Goal: Information Seeking & Learning: Learn about a topic

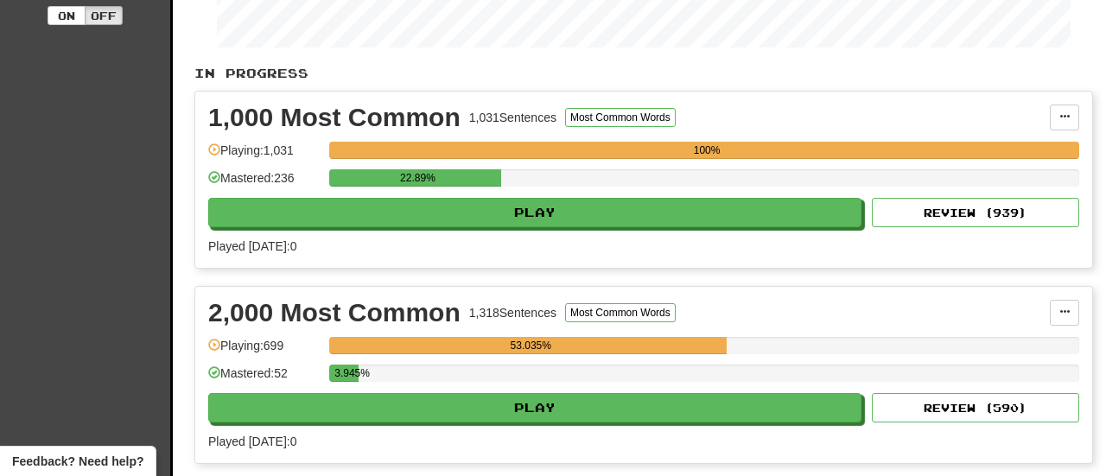
scroll to position [309, 0]
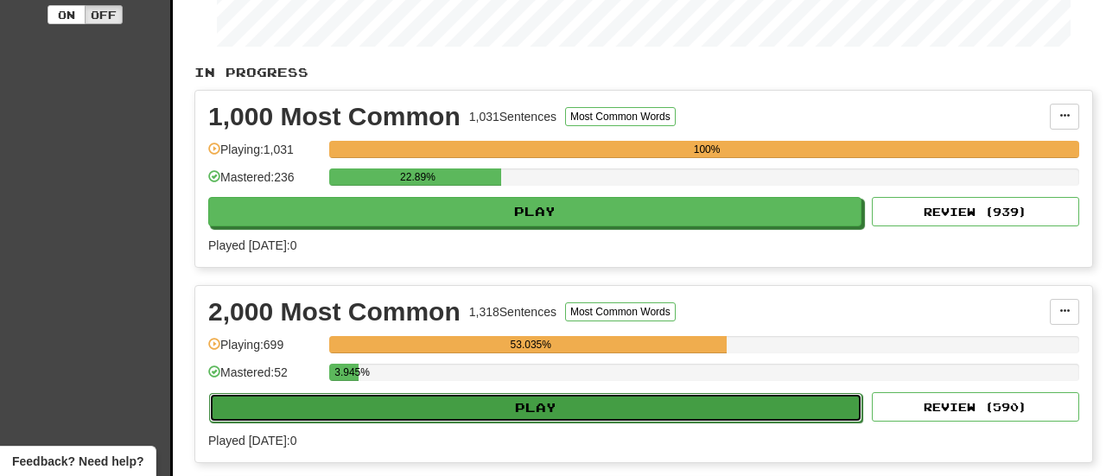
click at [450, 411] on button "Play" at bounding box center [535, 407] width 653 height 29
select select "**"
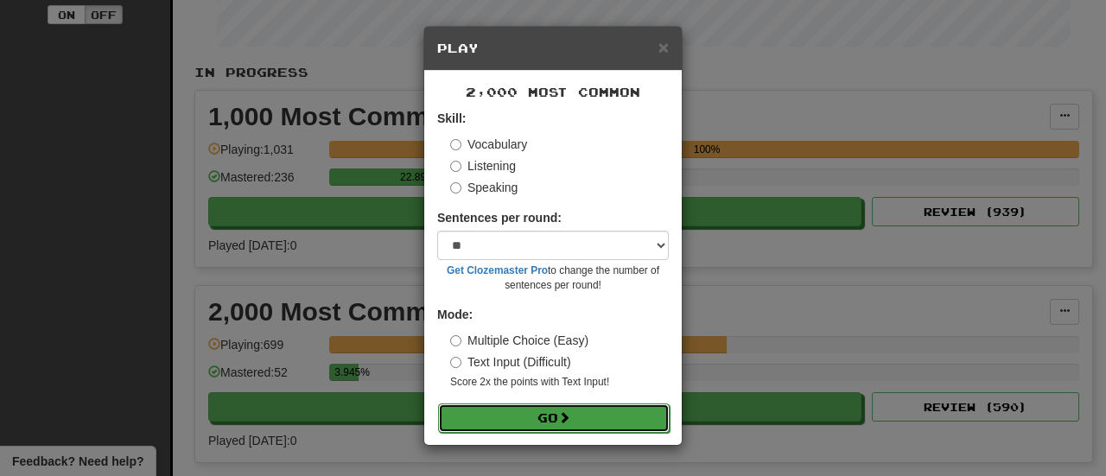
click at [525, 424] on button "Go" at bounding box center [554, 418] width 232 height 29
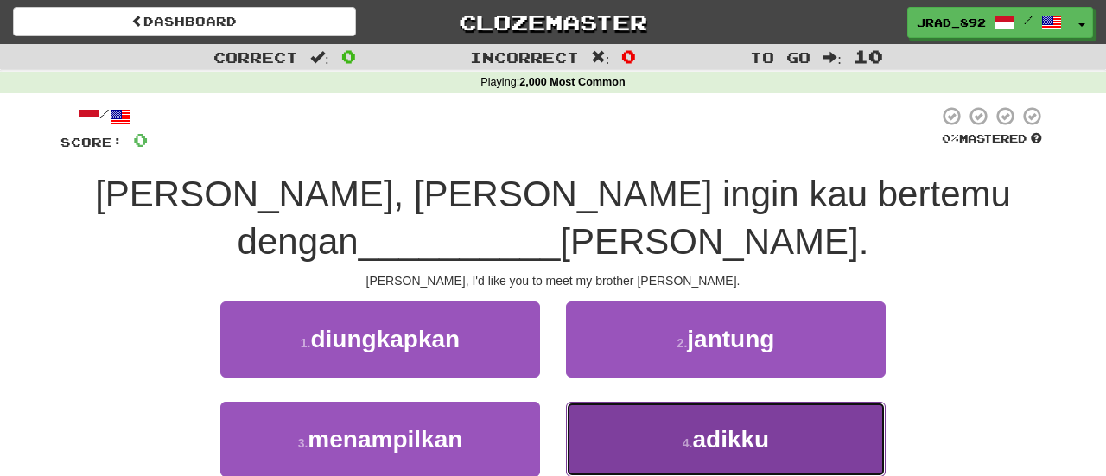
click at [634, 413] on button "4 . adikku" at bounding box center [726, 439] width 320 height 75
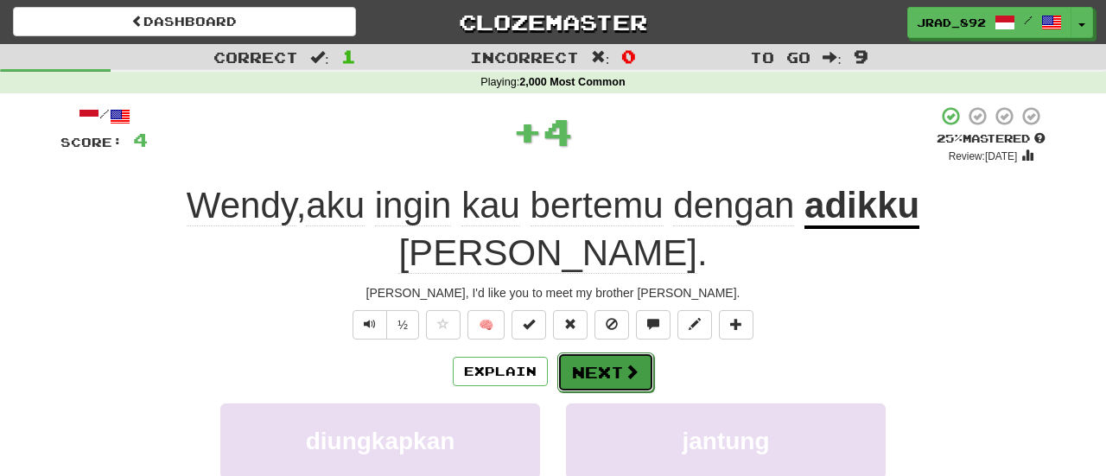
click at [595, 353] on button "Next" at bounding box center [605, 373] width 97 height 40
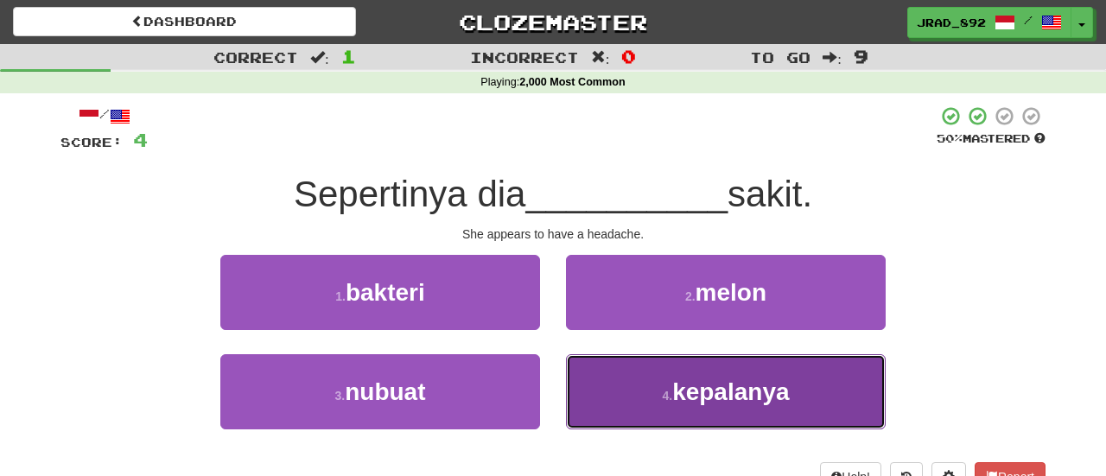
click at [715, 398] on span "kepalanya" at bounding box center [730, 392] width 117 height 27
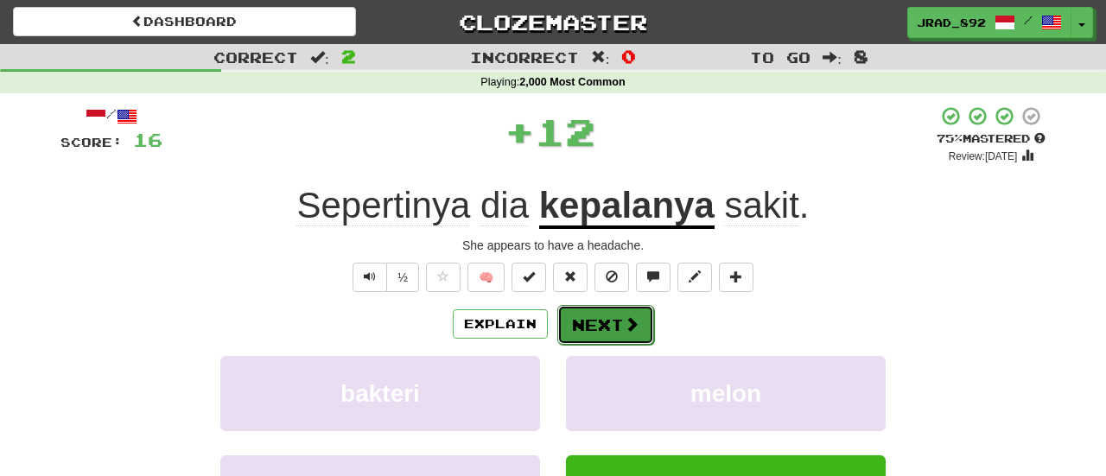
click at [601, 323] on button "Next" at bounding box center [605, 325] width 97 height 40
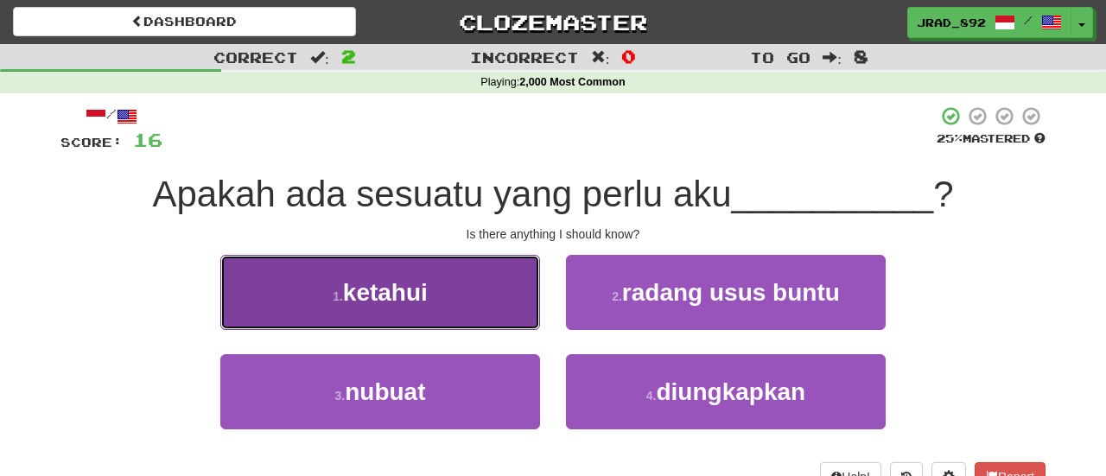
click at [473, 294] on button "1 . ketahui" at bounding box center [380, 292] width 320 height 75
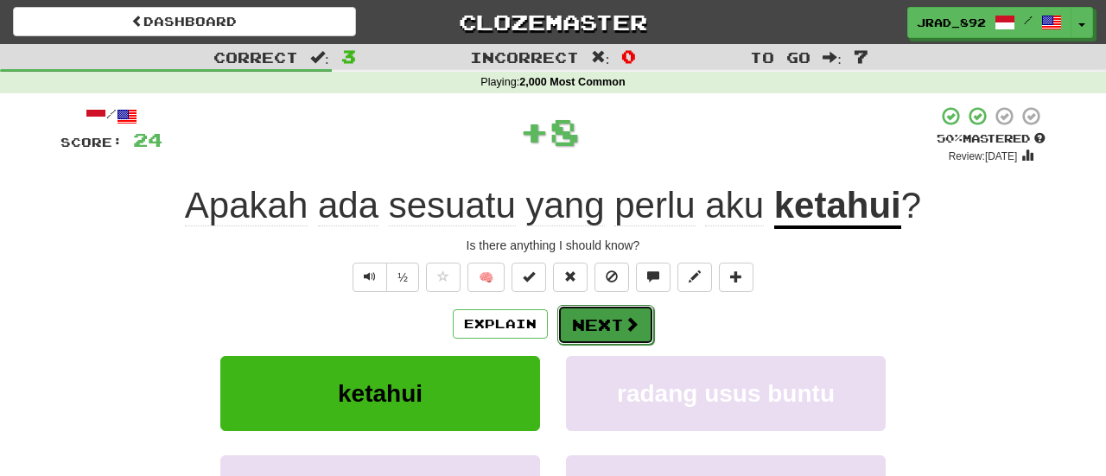
click at [576, 322] on button "Next" at bounding box center [605, 325] width 97 height 40
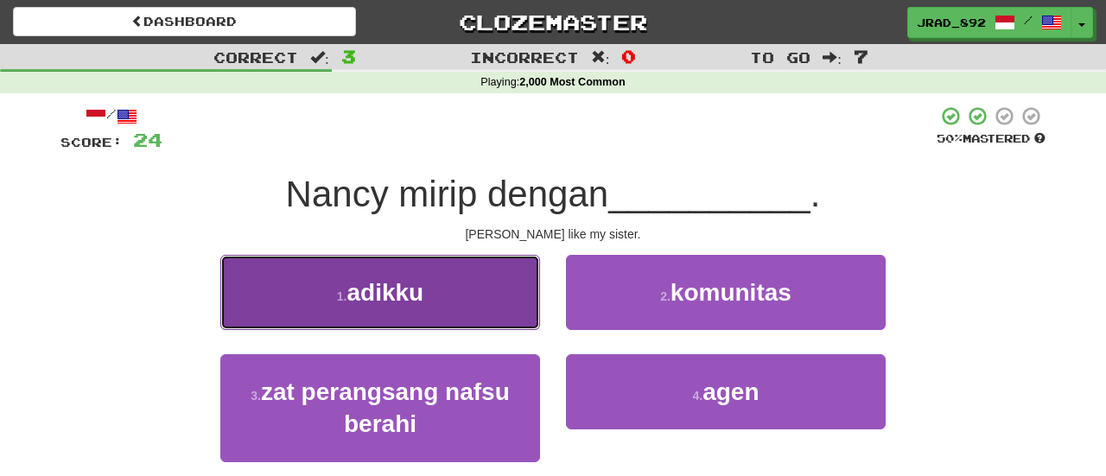
click at [517, 285] on button "1 . adikku" at bounding box center [380, 292] width 320 height 75
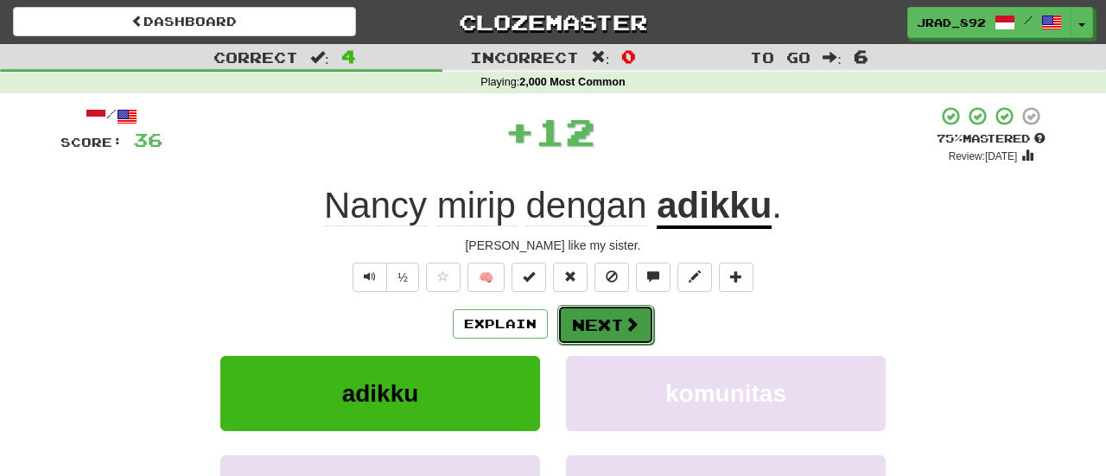
click at [575, 318] on button "Next" at bounding box center [605, 325] width 97 height 40
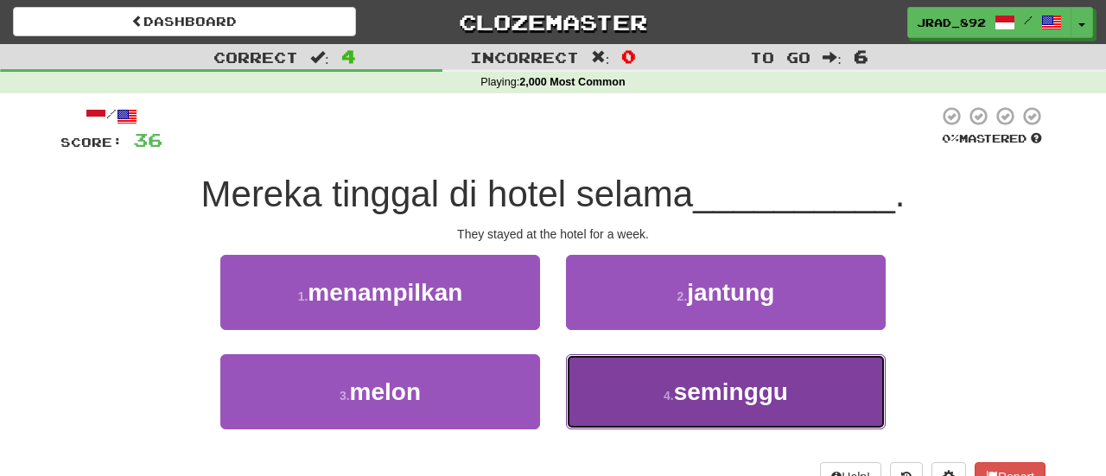
click at [719, 408] on button "4 . seminggu" at bounding box center [726, 391] width 320 height 75
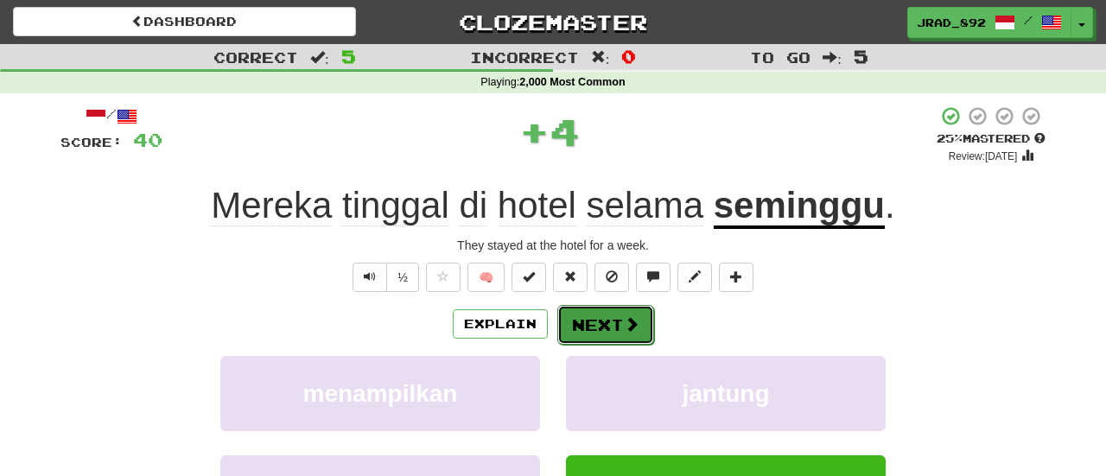
click at [611, 328] on button "Next" at bounding box center [605, 325] width 97 height 40
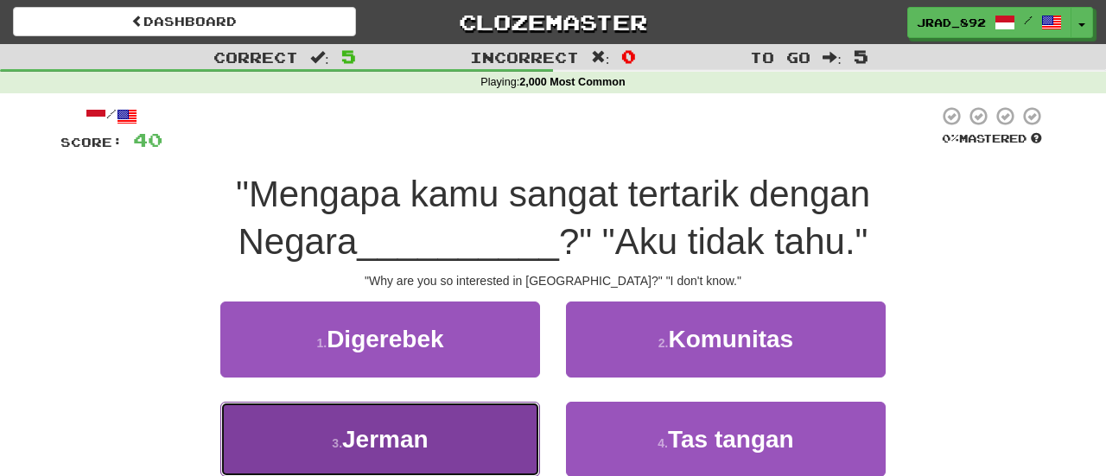
click at [452, 445] on button "3 . [GEOGRAPHIC_DATA]" at bounding box center [380, 439] width 320 height 75
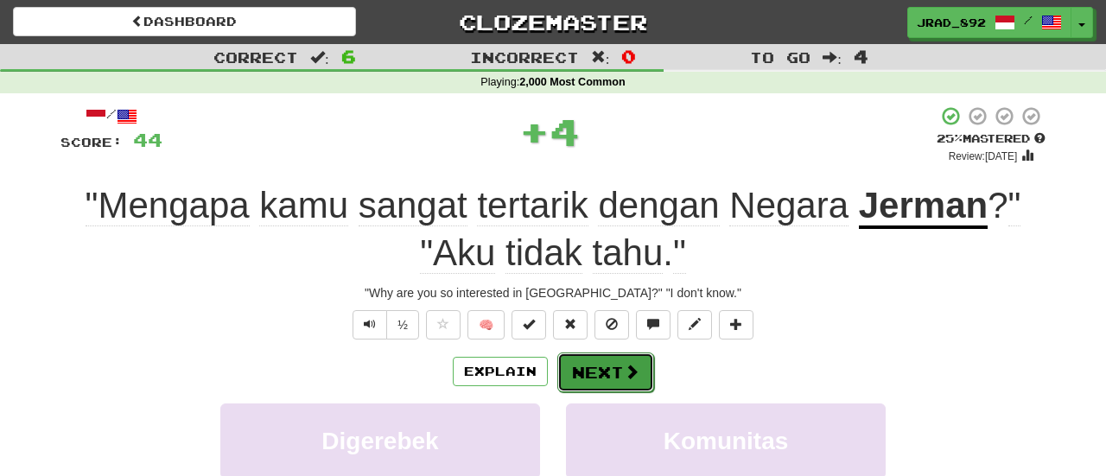
click at [582, 381] on button "Next" at bounding box center [605, 373] width 97 height 40
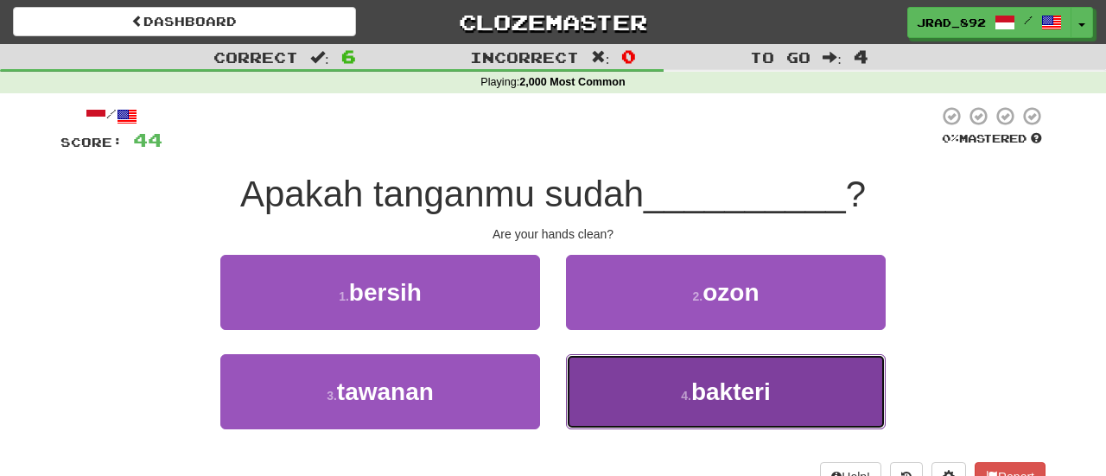
click at [655, 395] on button "4 . bakteri" at bounding box center [726, 391] width 320 height 75
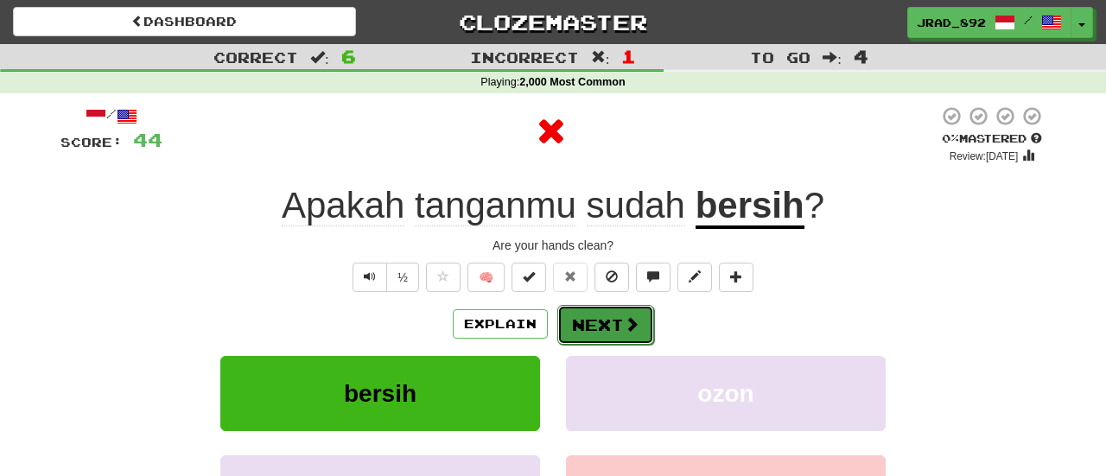
click at [608, 322] on button "Next" at bounding box center [605, 325] width 97 height 40
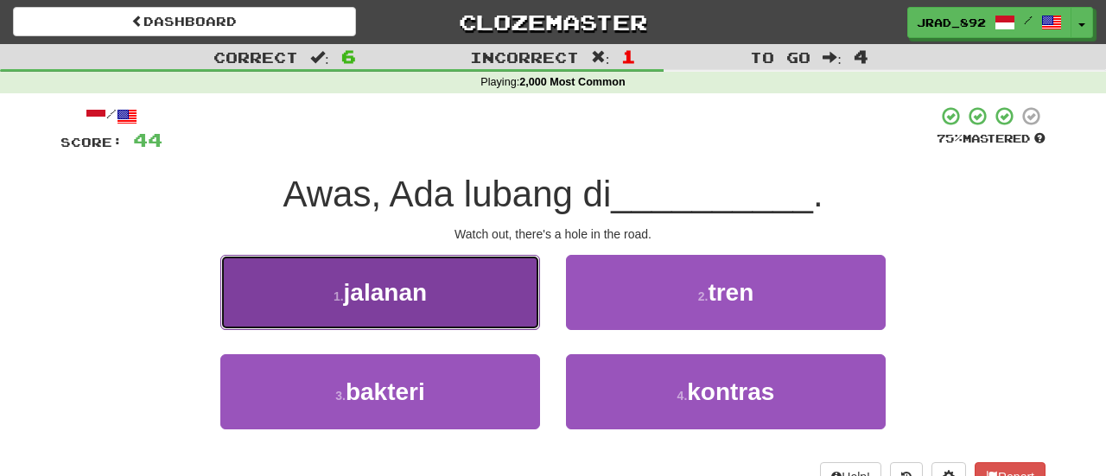
click at [458, 290] on button "1 . jalanan" at bounding box center [380, 292] width 320 height 75
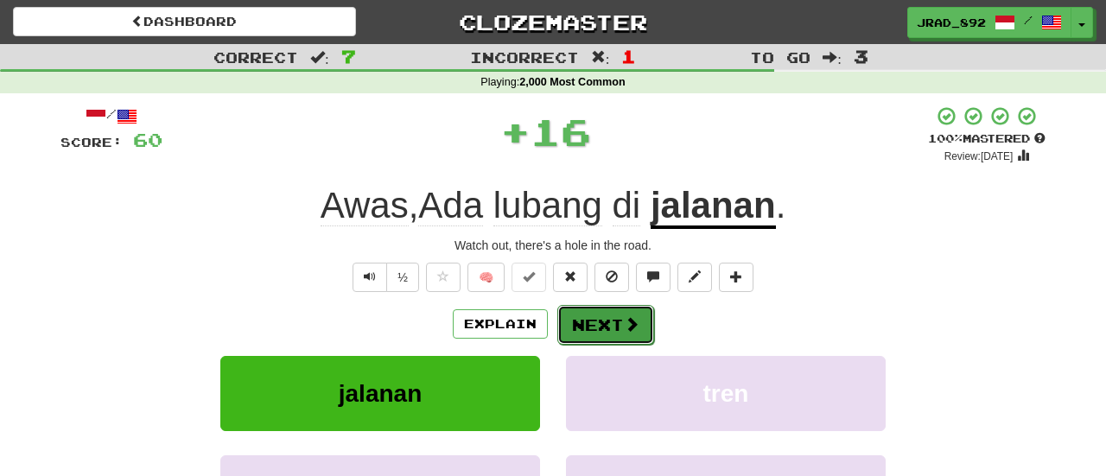
click at [576, 320] on button "Next" at bounding box center [605, 325] width 97 height 40
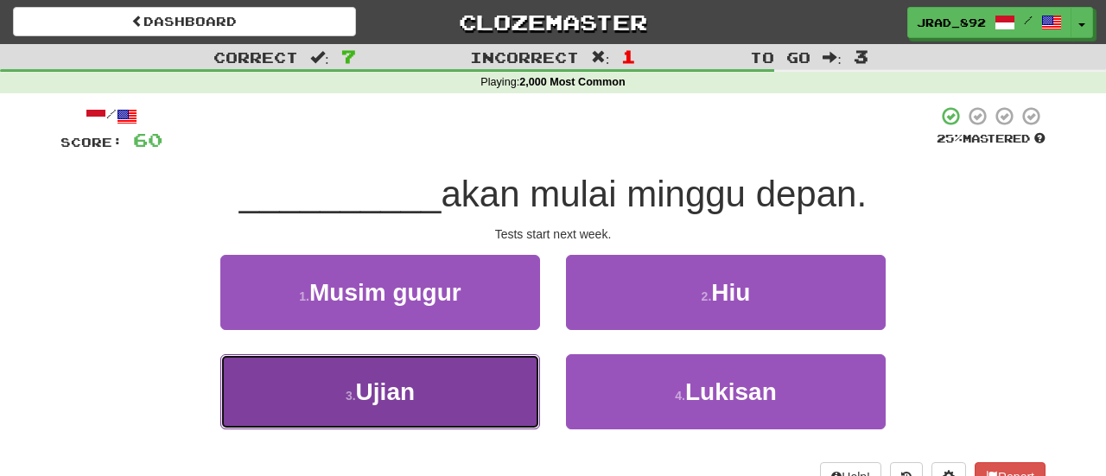
click at [434, 381] on button "3 . Ujian" at bounding box center [380, 391] width 320 height 75
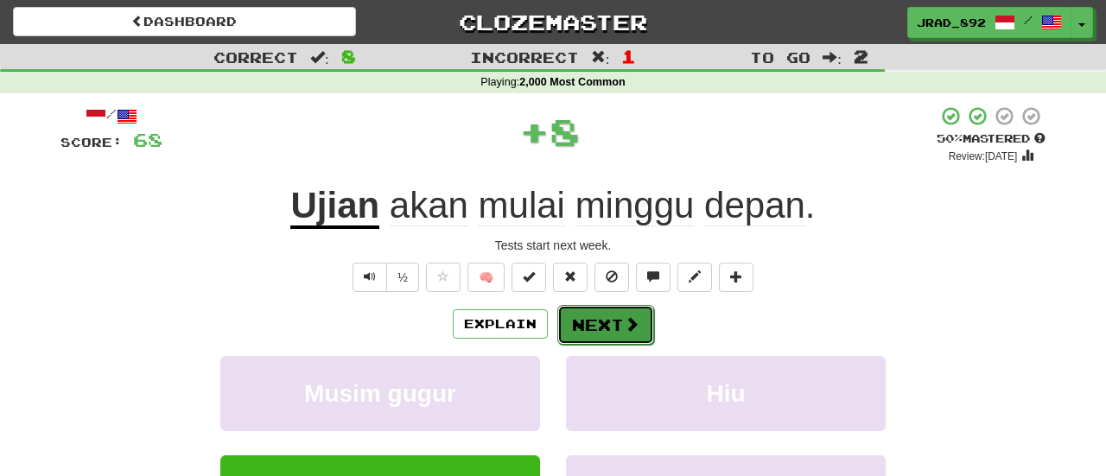
click at [594, 322] on button "Next" at bounding box center [605, 325] width 97 height 40
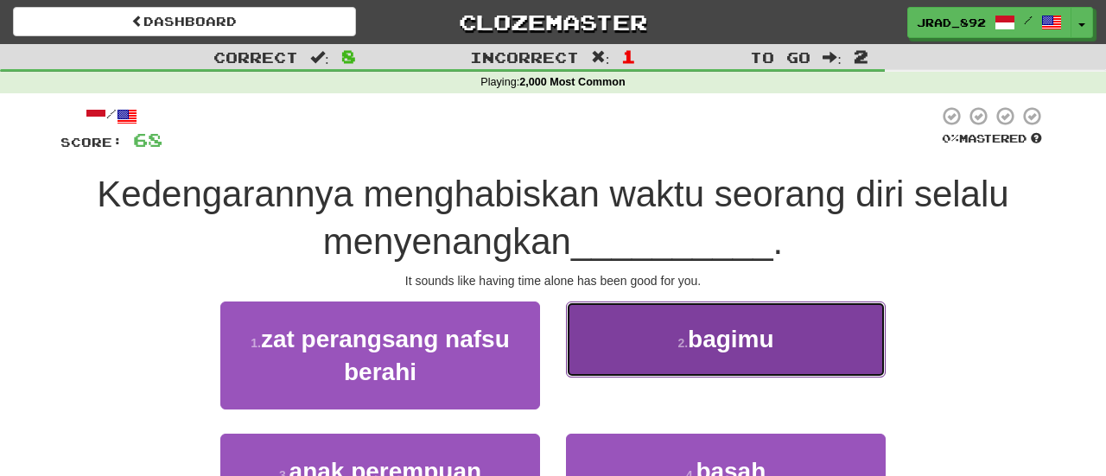
click at [661, 347] on button "2 . bagimu" at bounding box center [726, 339] width 320 height 75
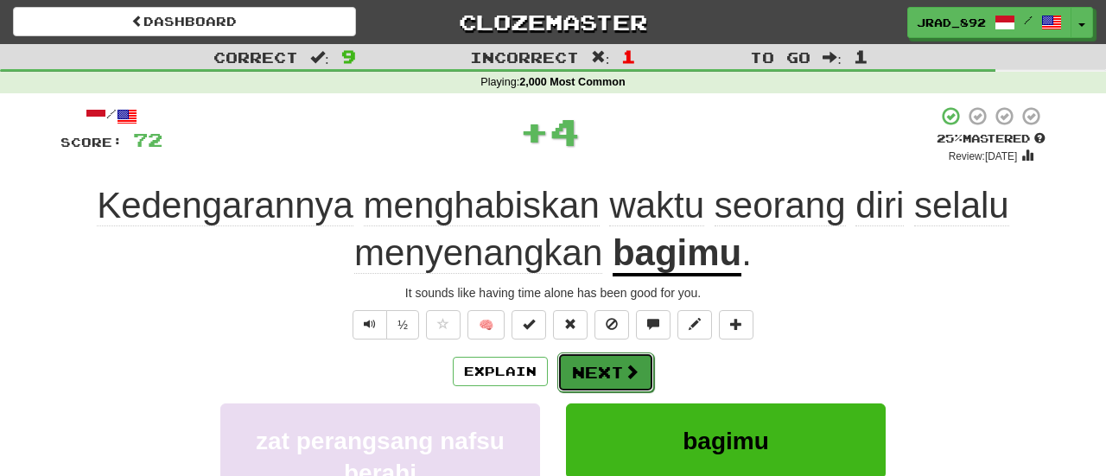
click at [633, 368] on button "Next" at bounding box center [605, 373] width 97 height 40
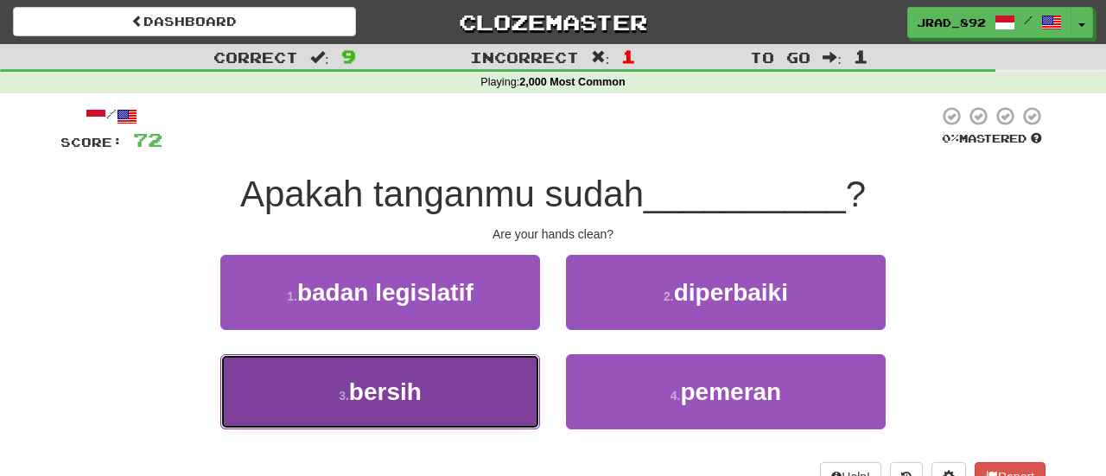
click at [434, 395] on button "3 . bersih" at bounding box center [380, 391] width 320 height 75
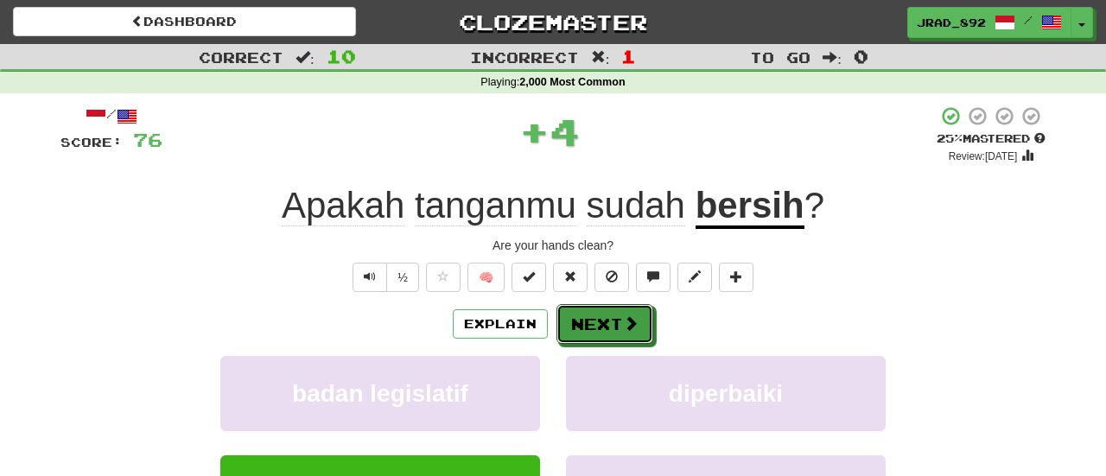
click at [583, 322] on button "Next" at bounding box center [605, 324] width 97 height 40
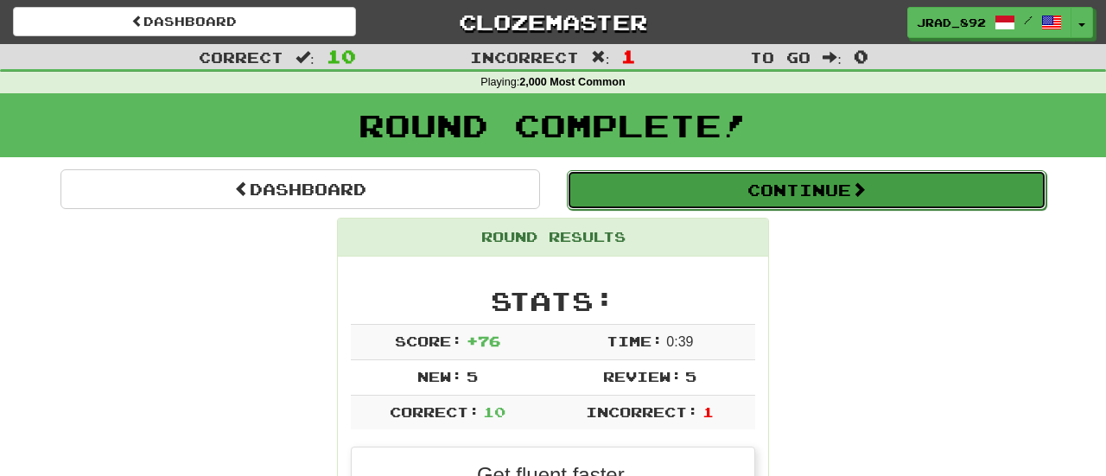
click at [812, 193] on button "Continue" at bounding box center [807, 190] width 480 height 40
